Goal: Use online tool/utility: Use online tool/utility

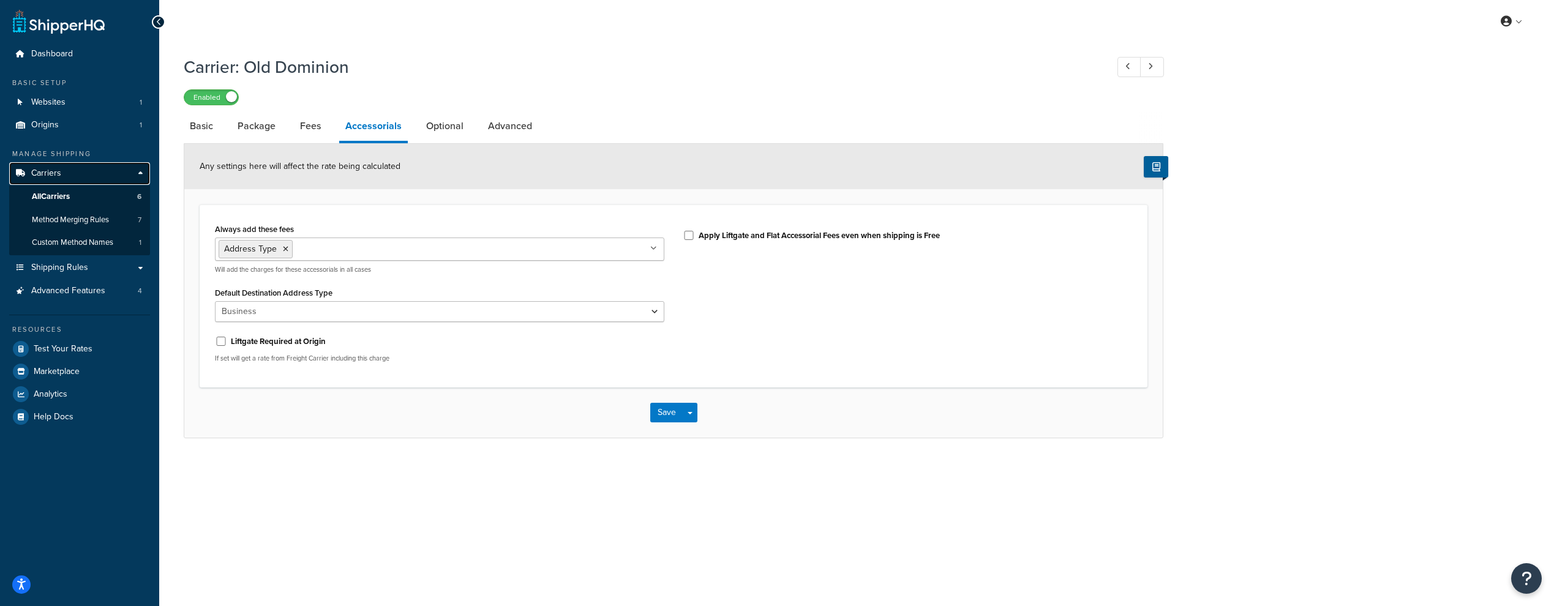
click at [42, 171] on span "Carriers" at bounding box center [46, 173] width 30 height 10
click at [321, 247] on input "Always add these fees" at bounding box center [350, 248] width 108 height 13
click at [476, 192] on form "Any settings here will affect the rate being calculated Always add these fees A…" at bounding box center [673, 291] width 978 height 294
click at [341, 320] on select "Business Residential" at bounding box center [439, 311] width 449 height 21
click at [749, 343] on div "Always add these fees Address Type Liftgate Scheduled Appointment Inside Delive…" at bounding box center [673, 296] width 935 height 152
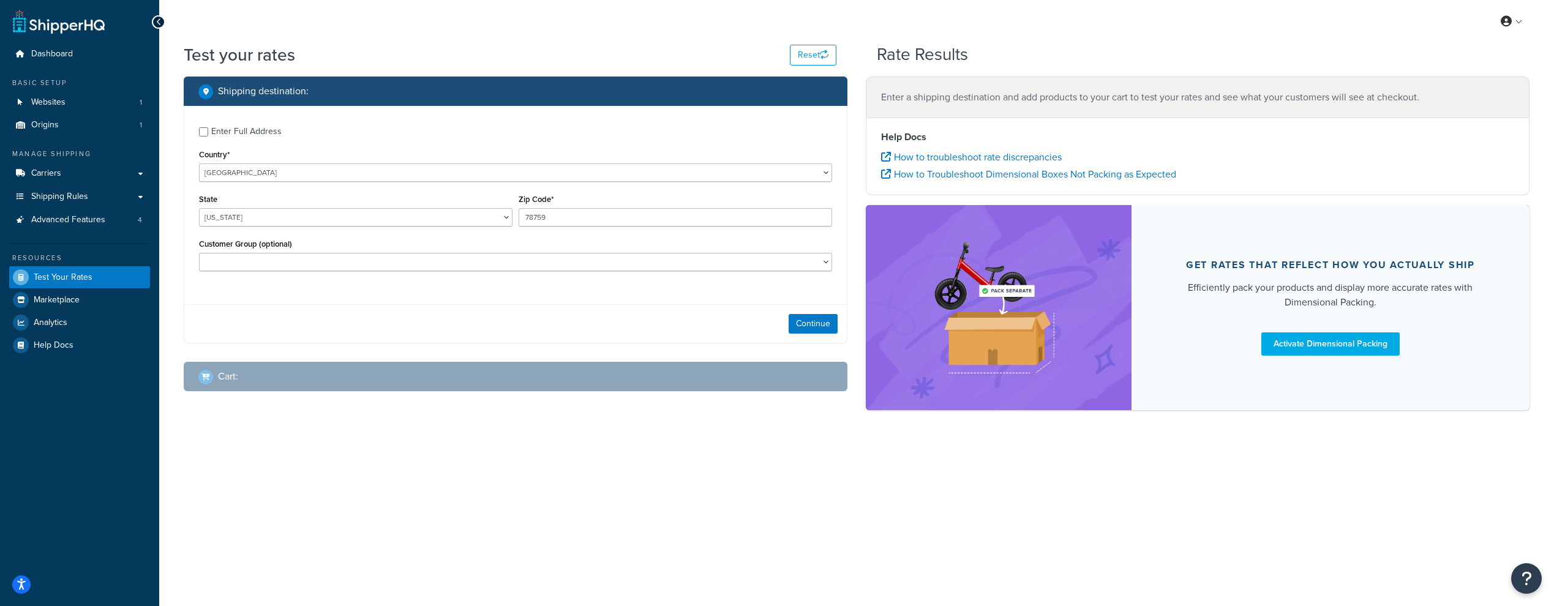
select select "[GEOGRAPHIC_DATA]"
